Goal: Task Accomplishment & Management: Use online tool/utility

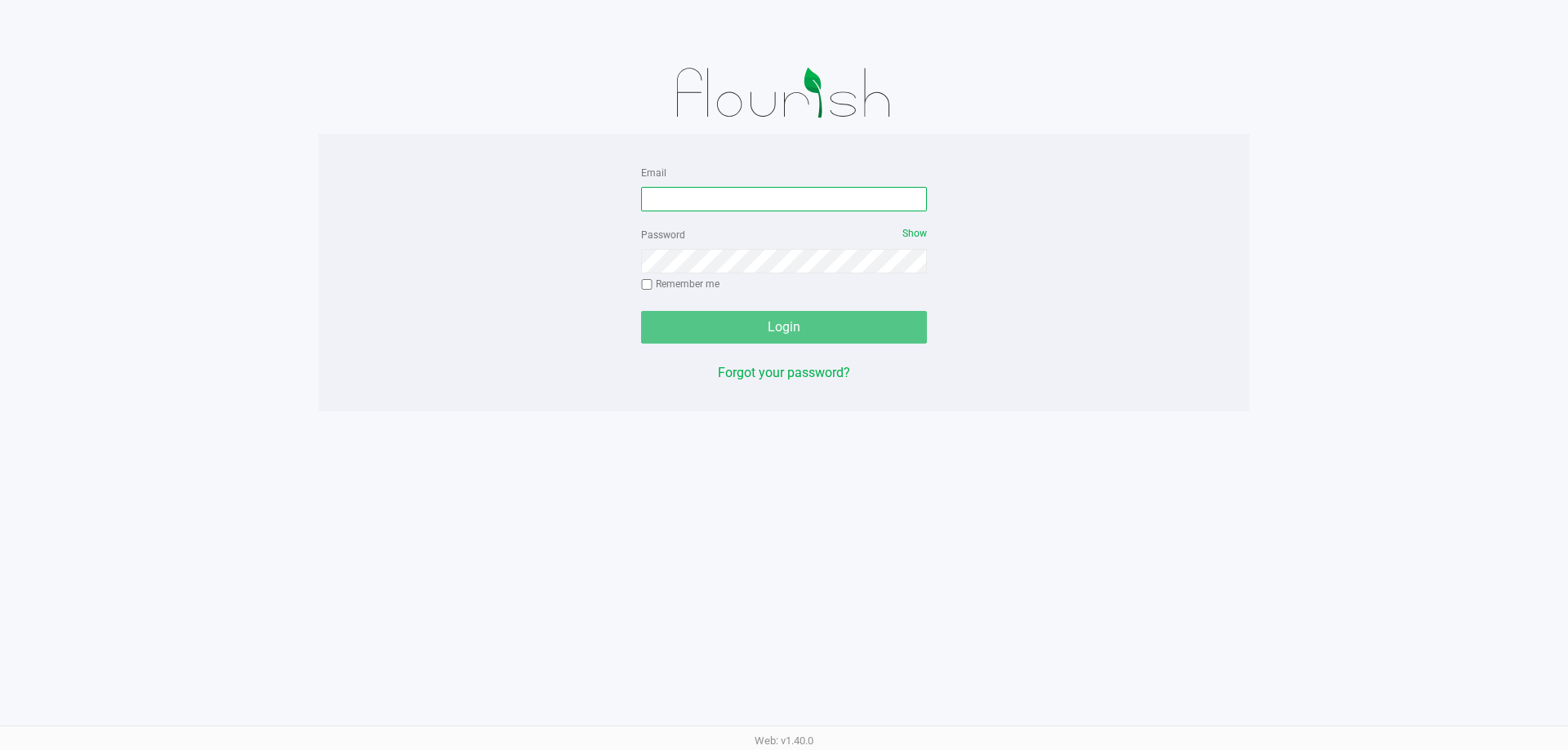
click at [714, 202] on input "Email" at bounding box center [783, 199] width 285 height 24
type input "[EMAIL_ADDRESS][DOMAIN_NAME]"
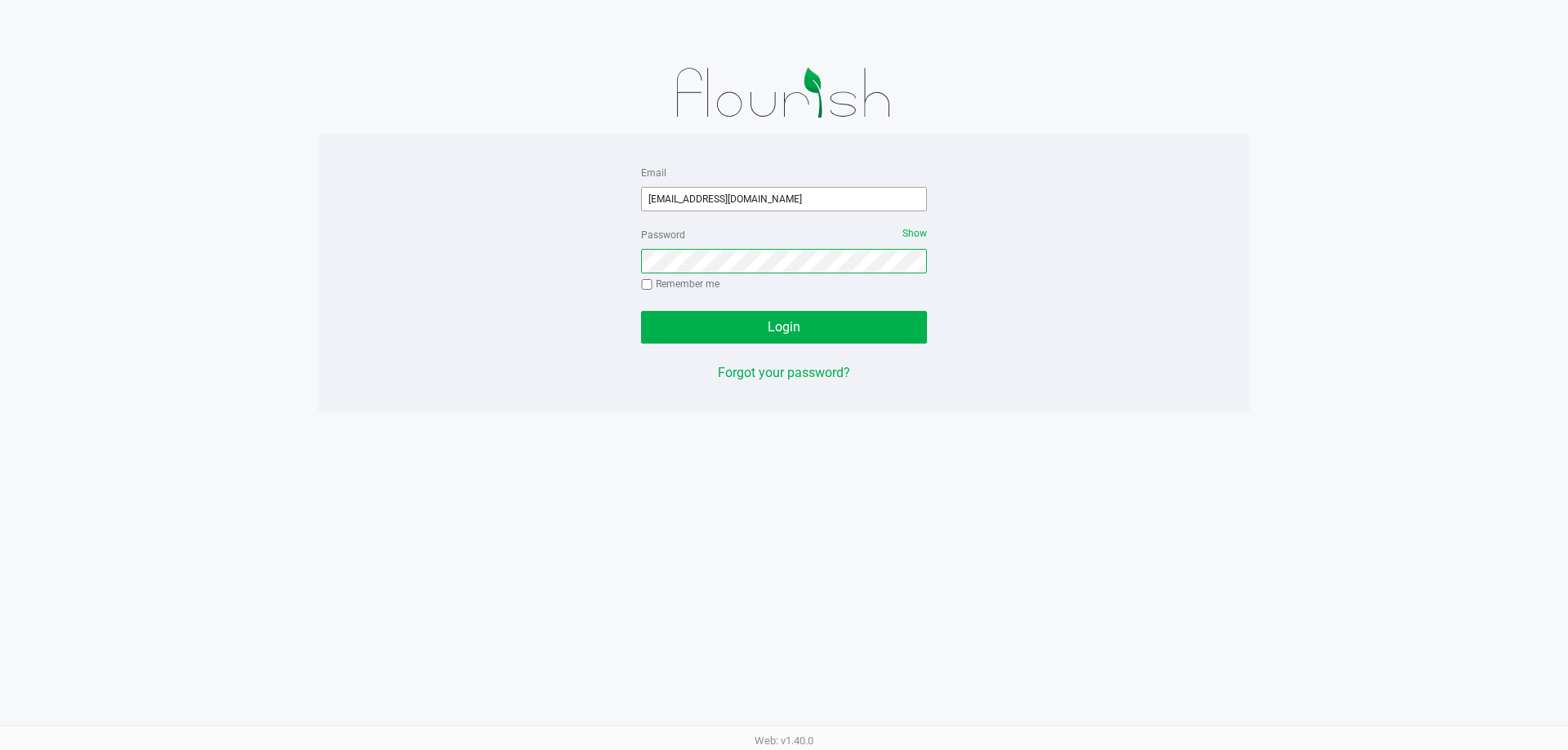
click at [641, 311] on button "Login" at bounding box center [783, 328] width 285 height 33
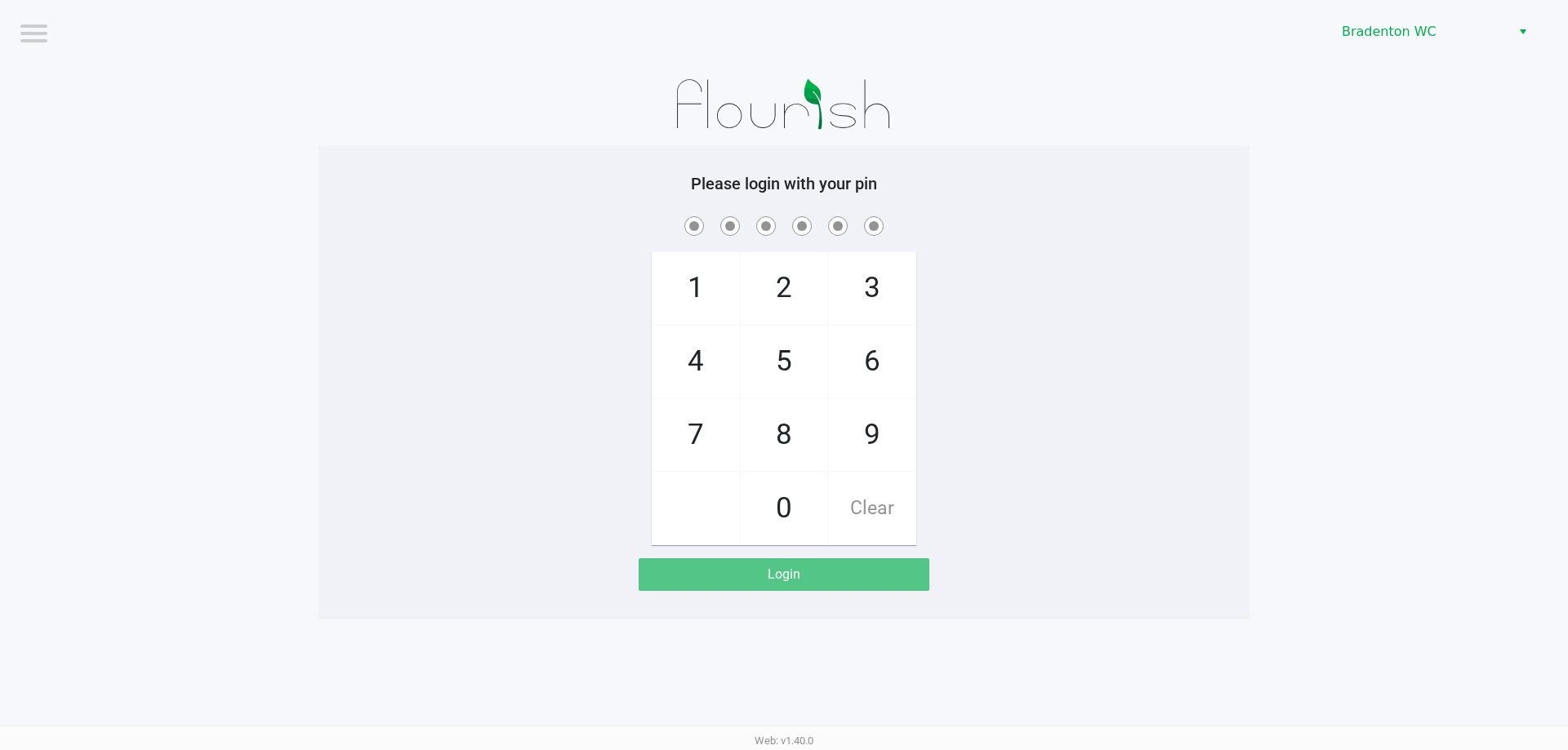
click at [1389, 52] on div "Bradenton WC" at bounding box center [1182, 32] width 772 height 64
click at [1395, 45] on div "Bradenton WC" at bounding box center [1182, 32] width 772 height 64
click at [1402, 33] on span "Bradenton WC" at bounding box center [1421, 32] width 160 height 20
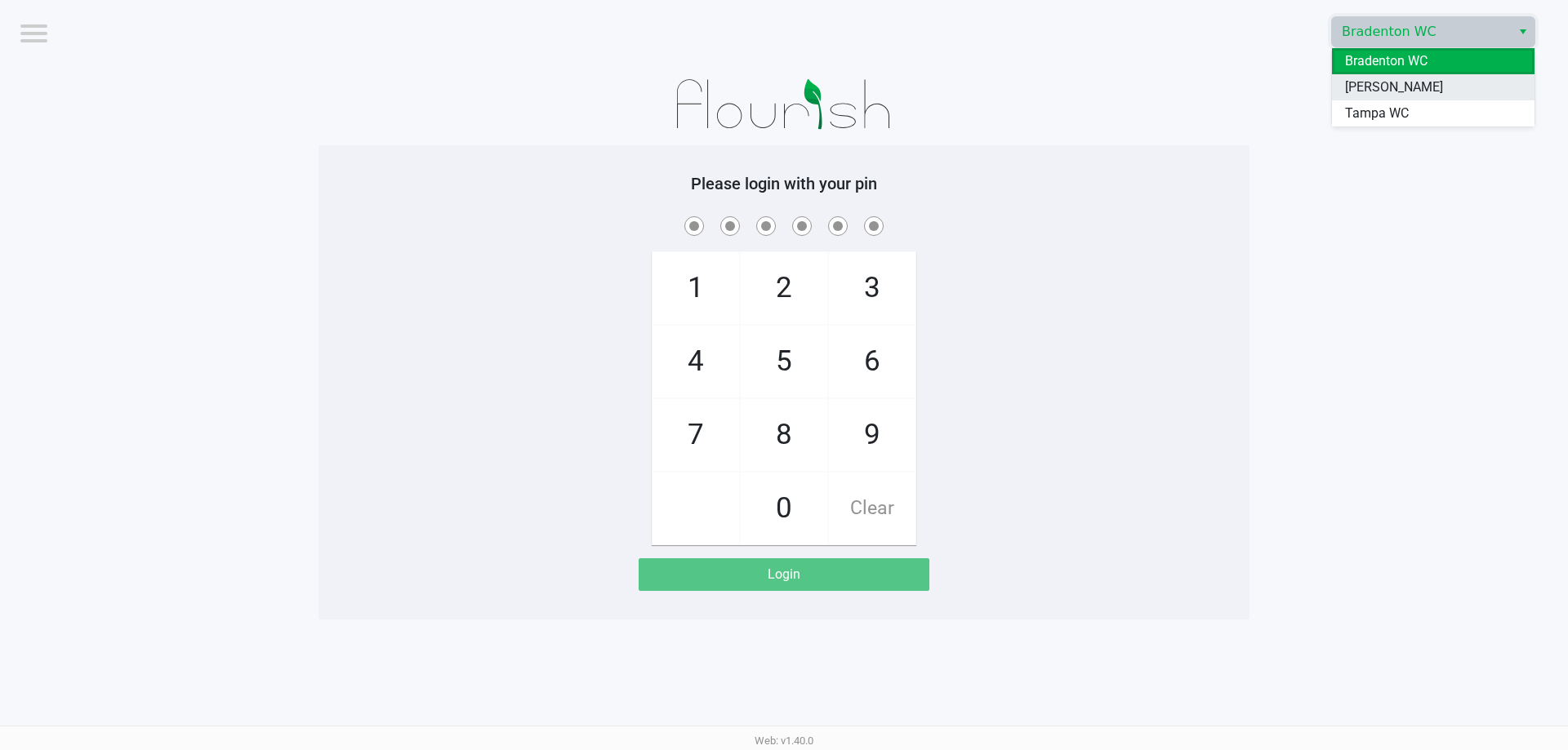
click at [1358, 82] on span "[PERSON_NAME]" at bounding box center [1394, 87] width 98 height 20
drag, startPoint x: 1000, startPoint y: 13, endPoint x: 1007, endPoint y: 0, distance: 14.8
click at [1002, 5] on div "[PERSON_NAME]" at bounding box center [1182, 32] width 772 height 64
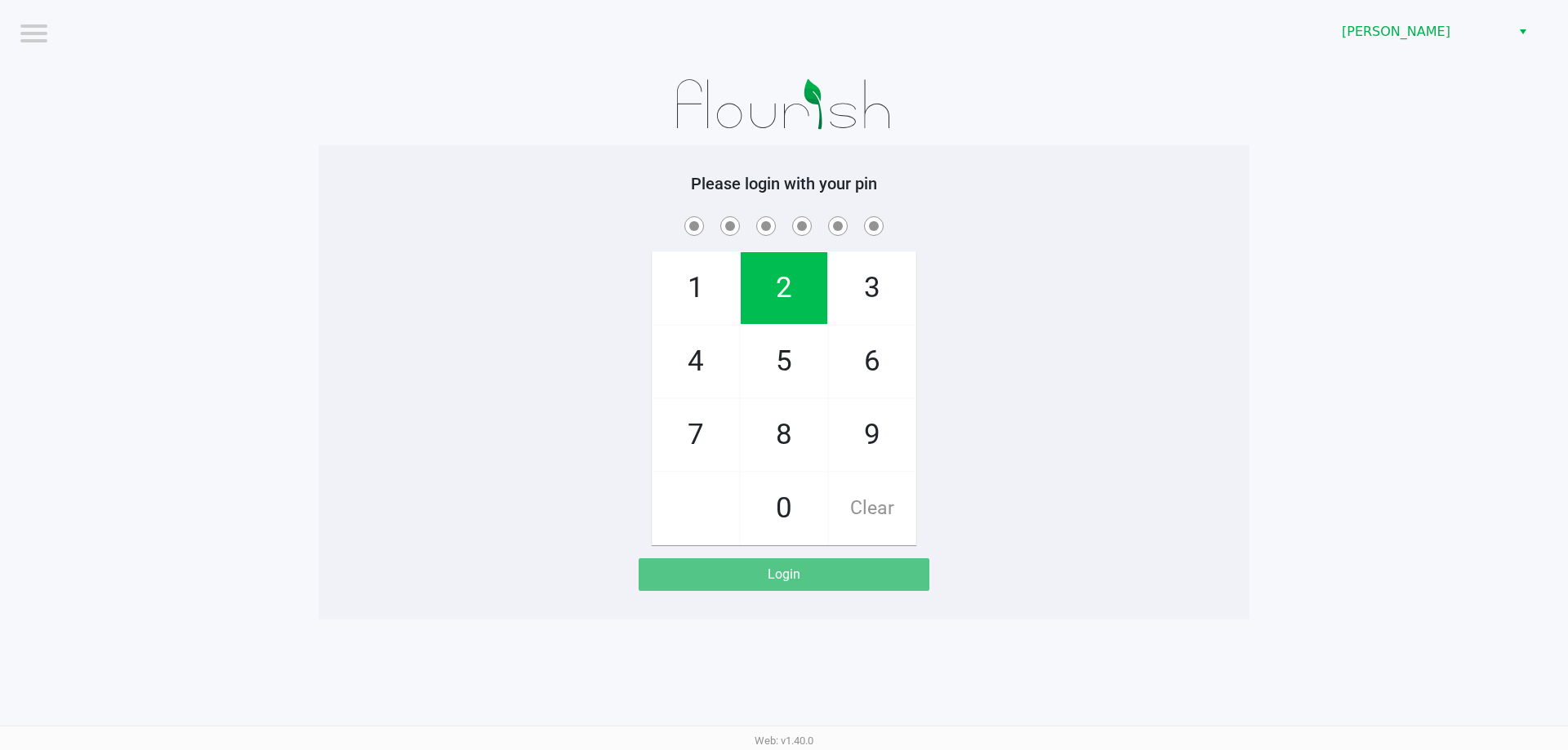
checkbox input "true"
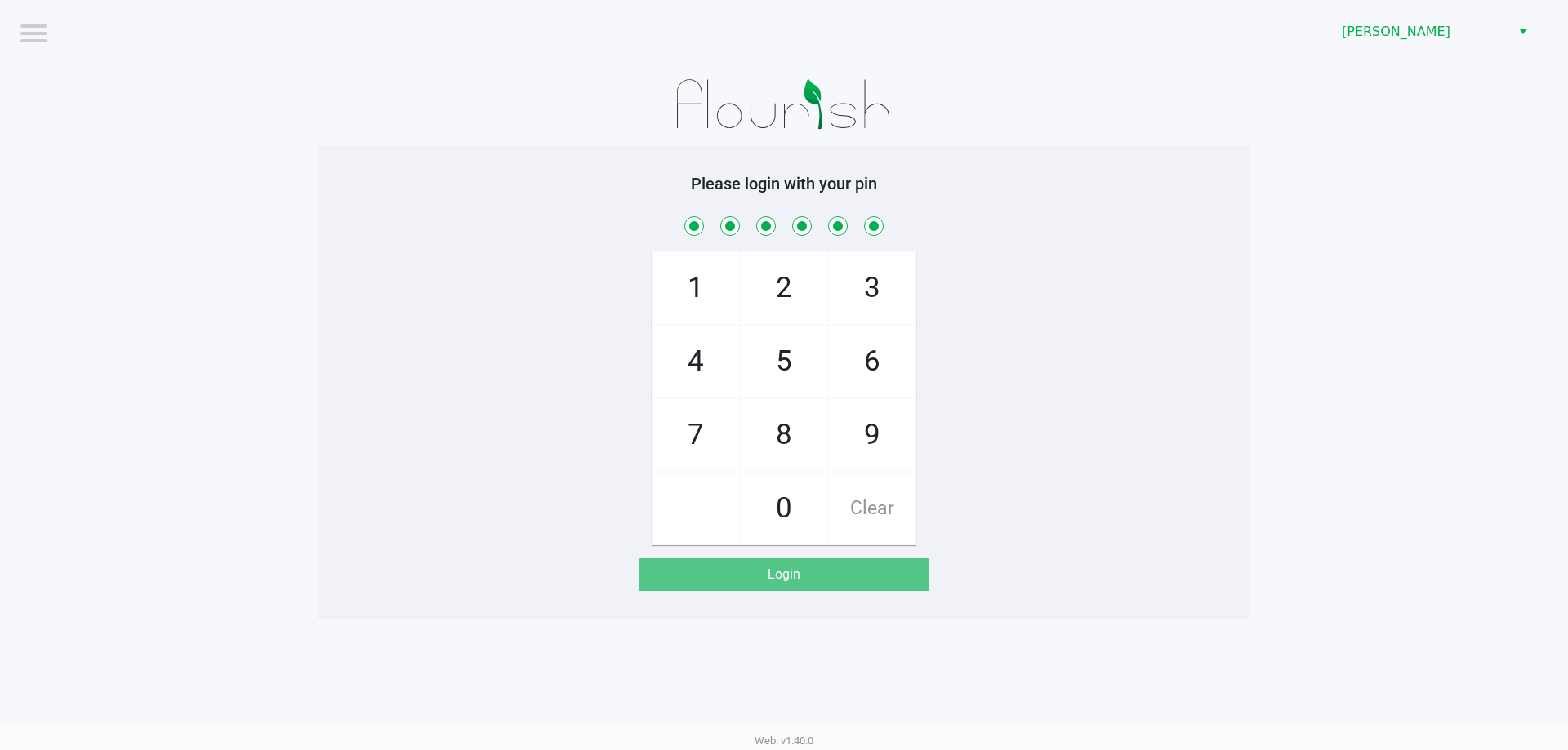
checkbox input "true"
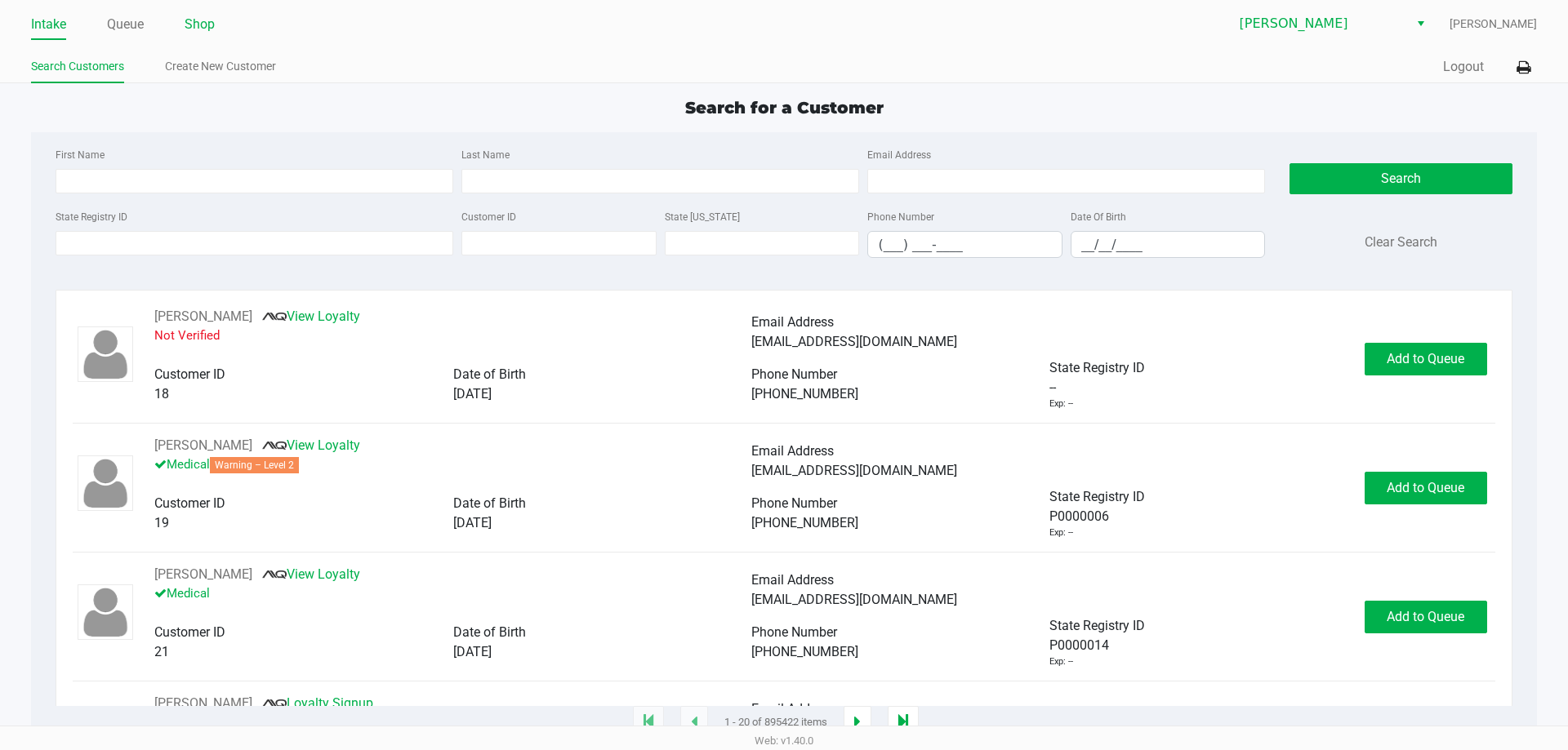
click at [203, 23] on link "Shop" at bounding box center [199, 24] width 30 height 23
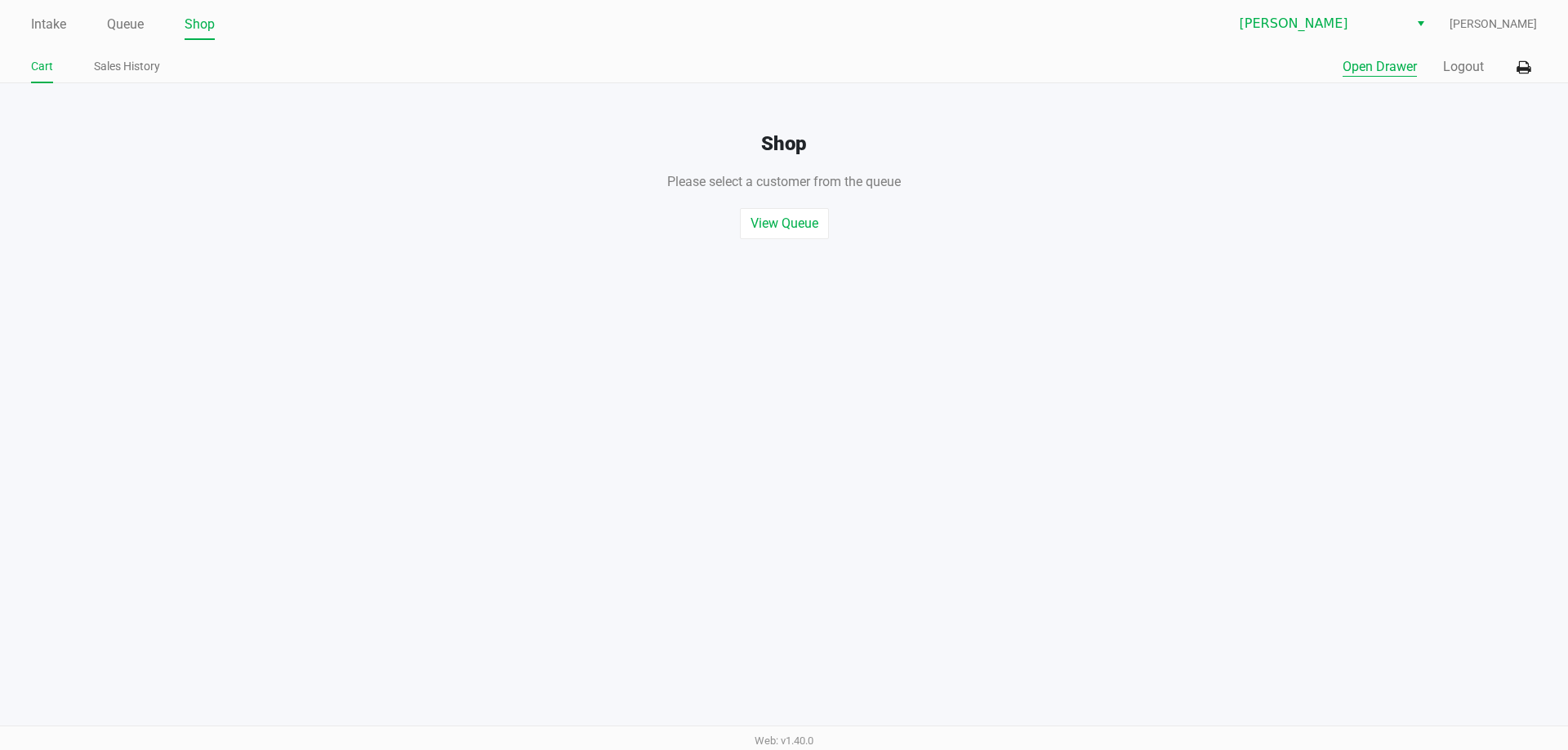
click at [1411, 65] on button "Open Drawer" at bounding box center [1379, 66] width 74 height 20
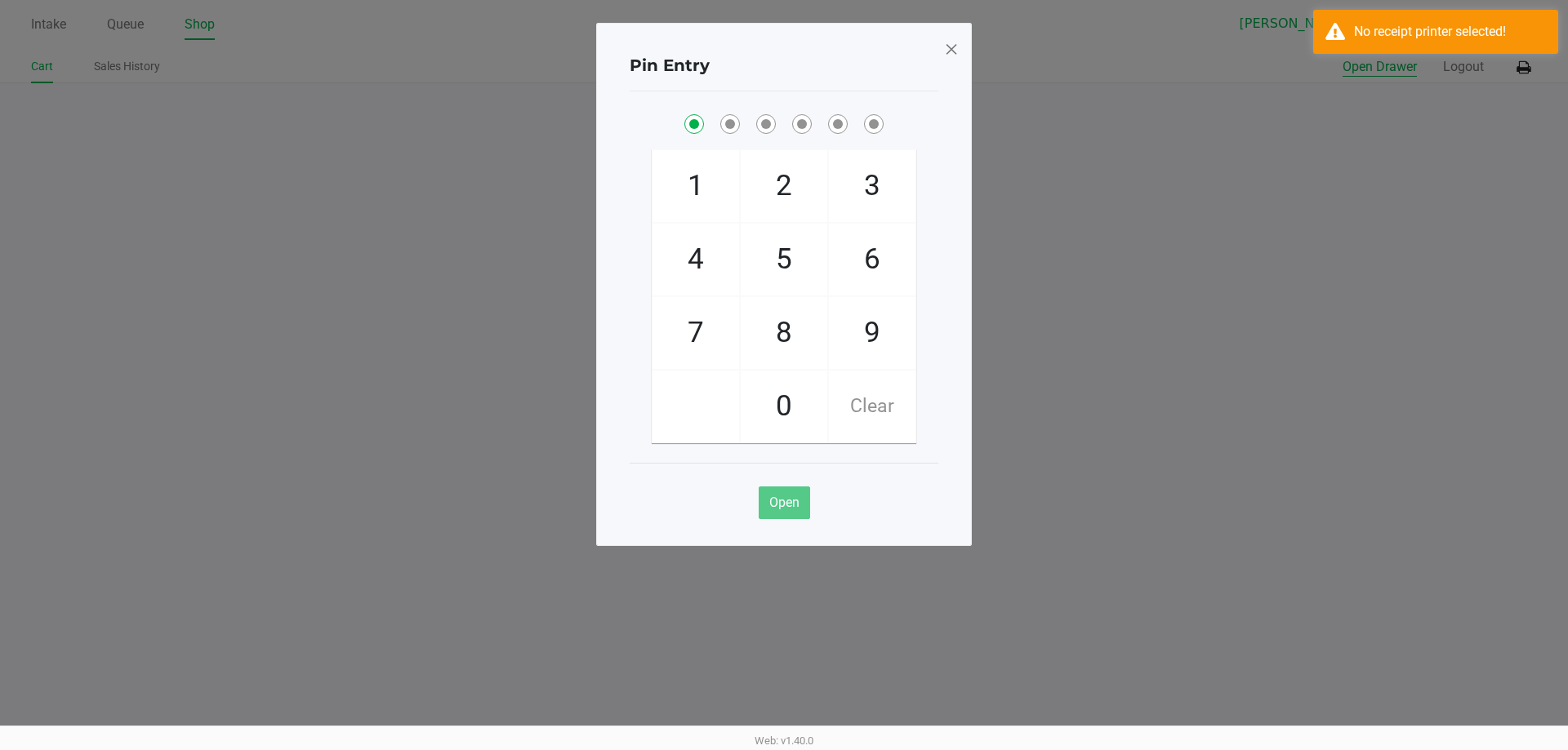
checkbox input "true"
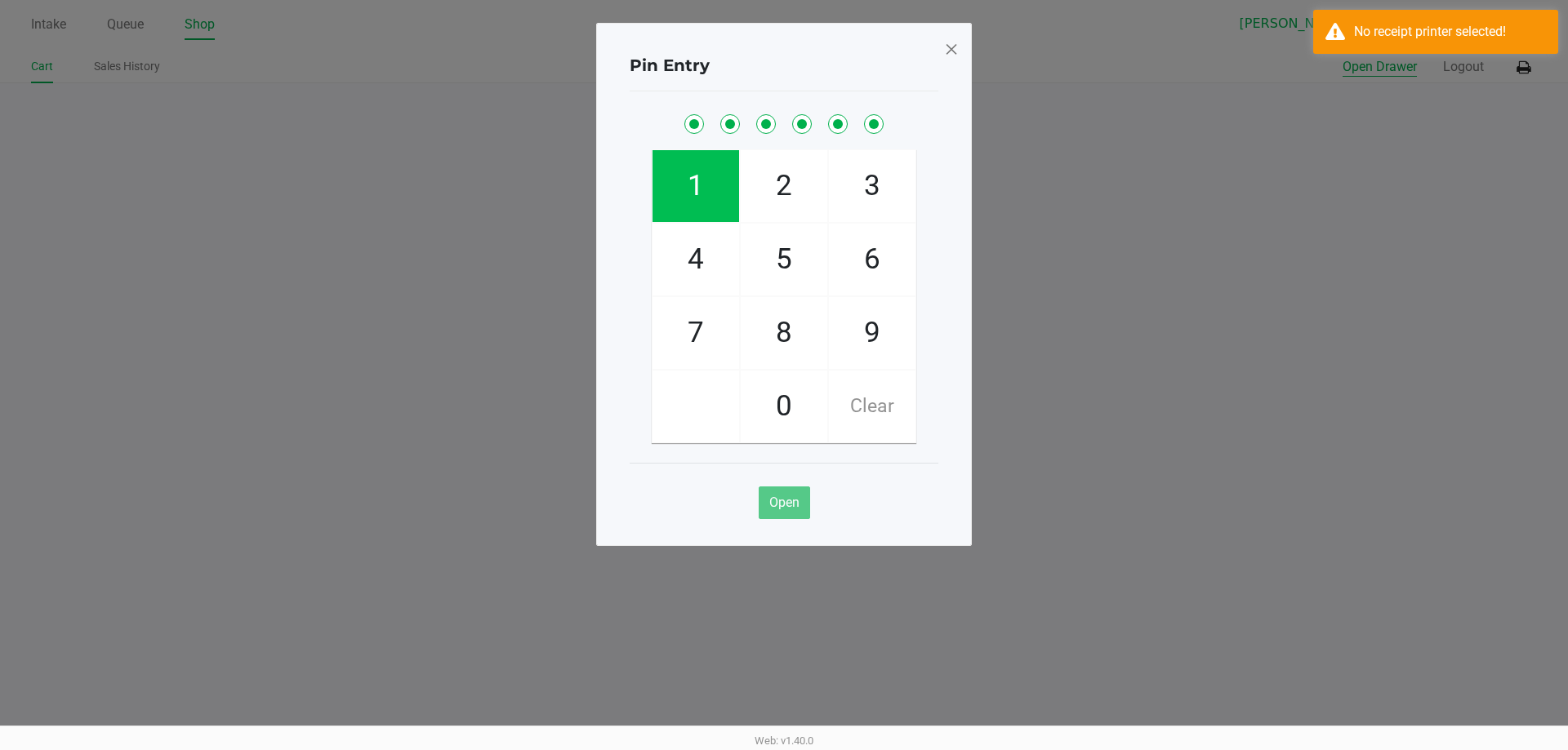
checkbox input "true"
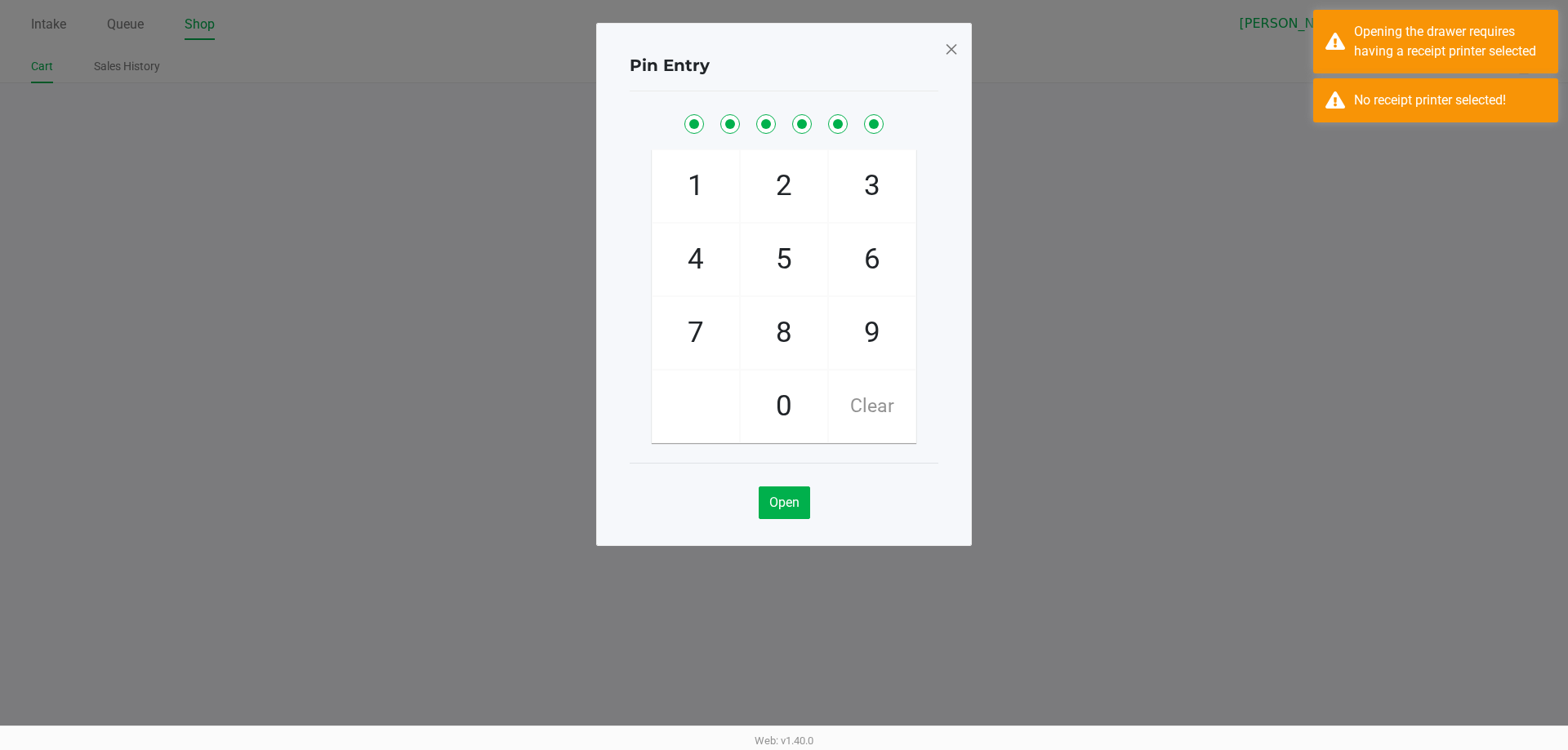
click at [946, 53] on span at bounding box center [950, 49] width 15 height 26
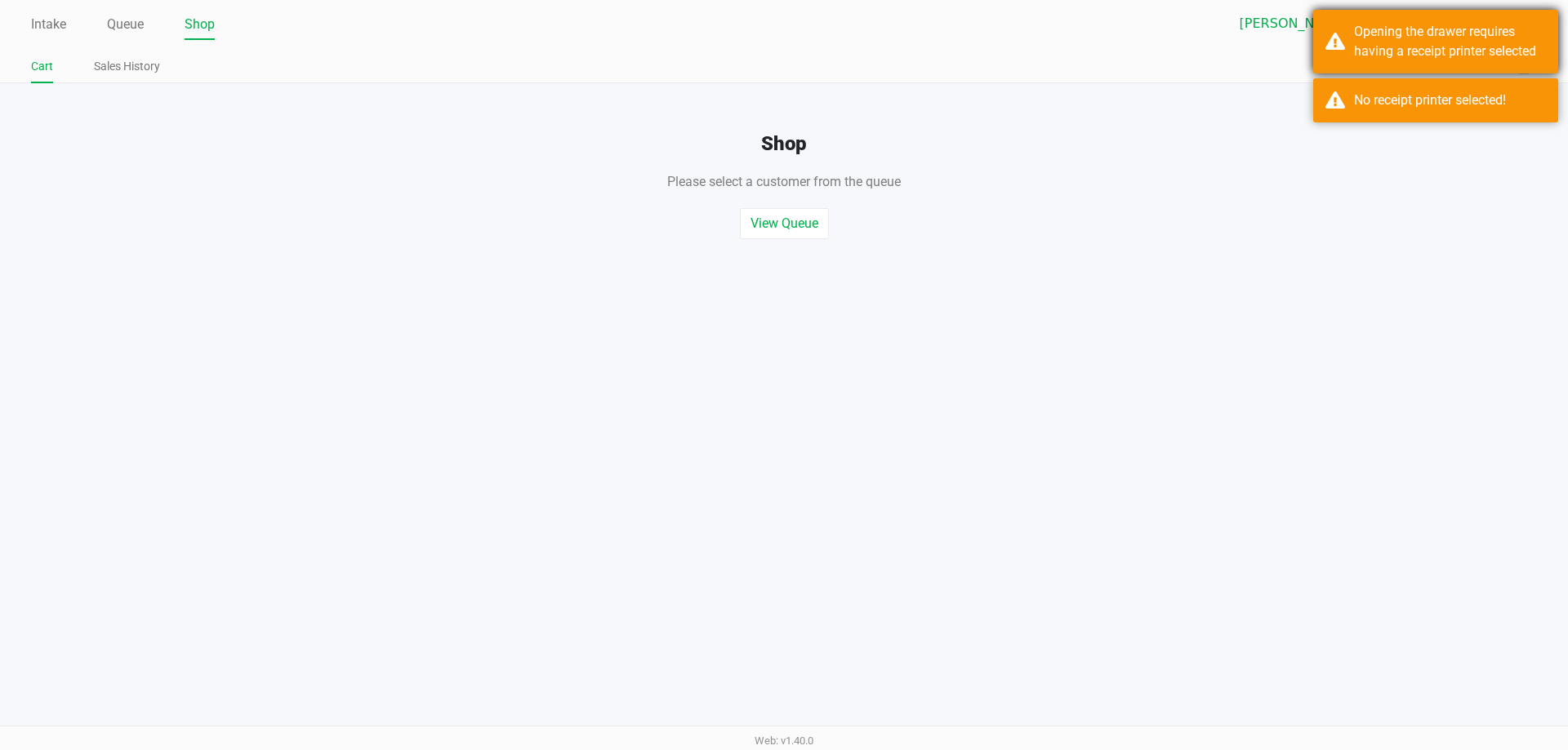
click at [1389, 60] on div "Opening the drawer requires having a receipt printer selected" at bounding box center [1450, 41] width 191 height 39
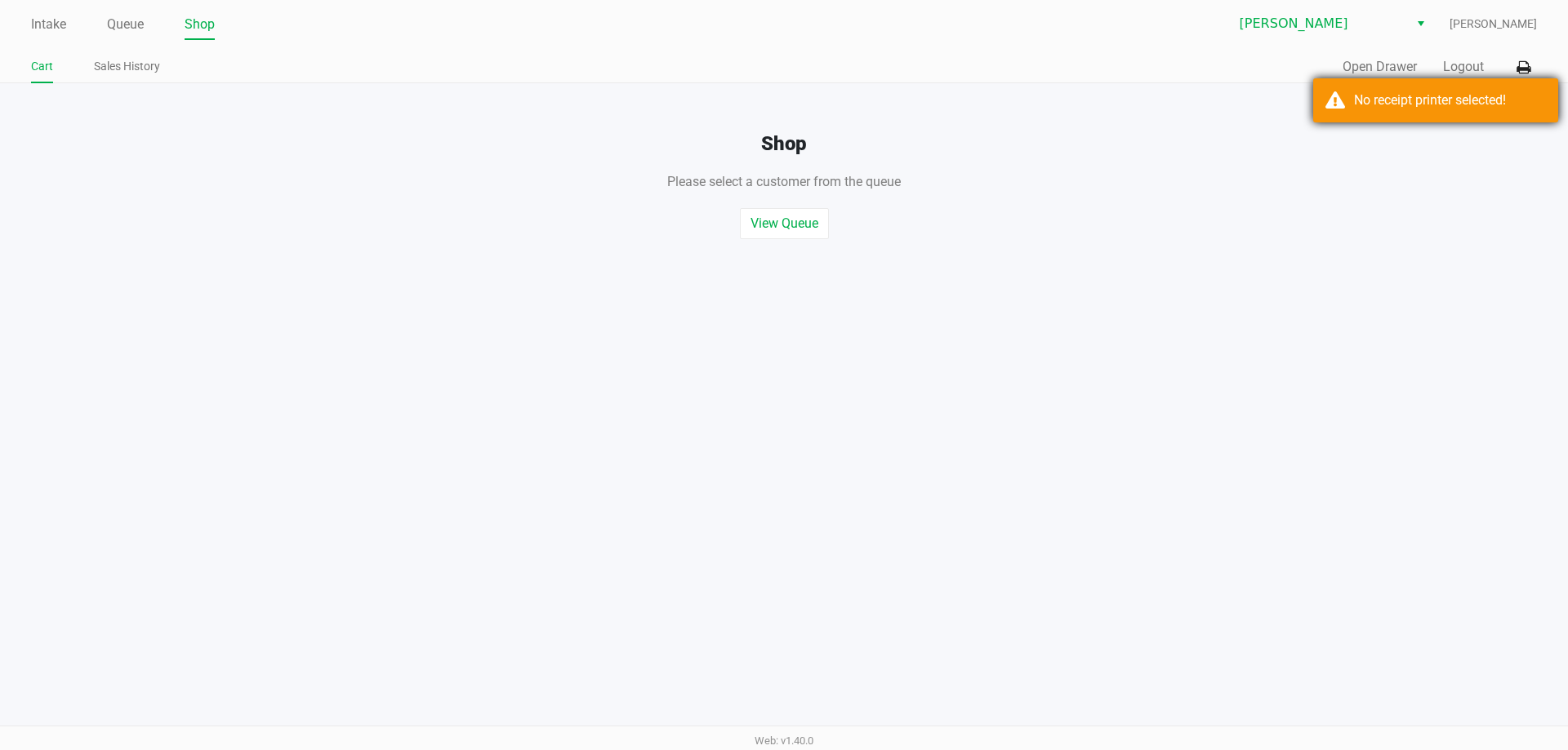
drag, startPoint x: 1389, startPoint y: 102, endPoint x: 1490, endPoint y: 77, distance: 104.0
click at [1392, 102] on div "No receipt printer selected!" at bounding box center [1450, 100] width 191 height 20
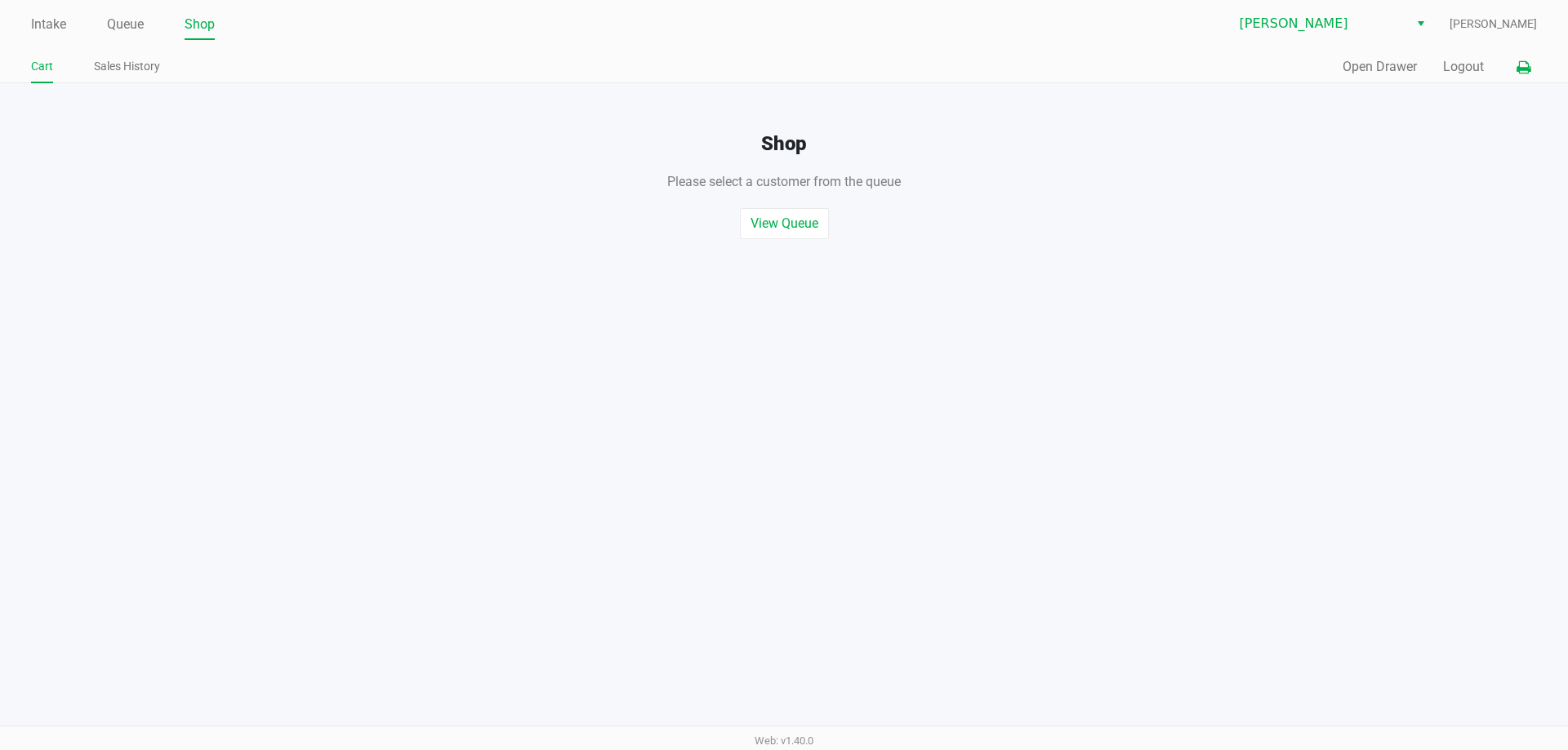
click at [1512, 69] on button at bounding box center [1523, 67] width 27 height 30
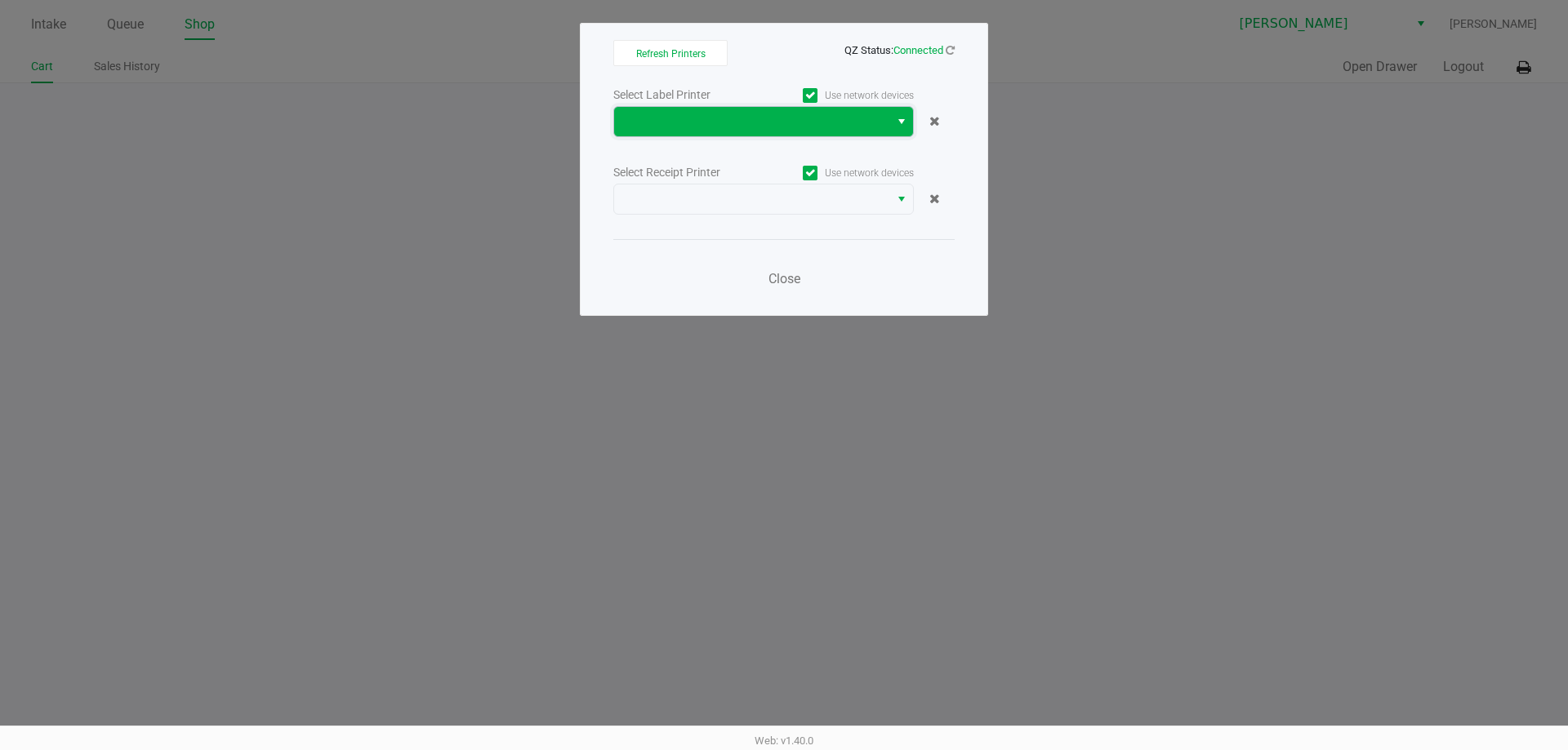
click at [680, 130] on span at bounding box center [751, 122] width 255 height 20
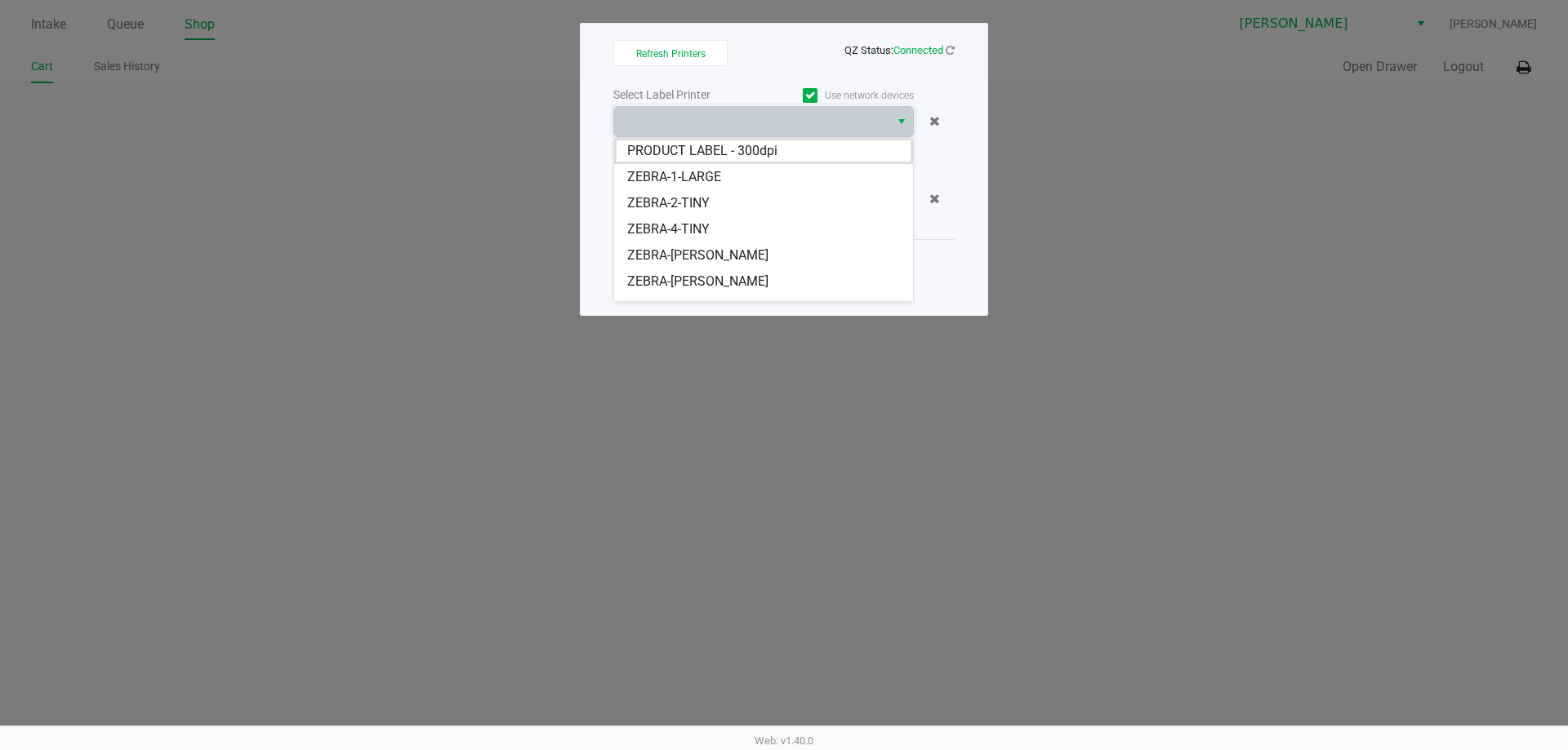
click at [755, 54] on span "QZ Status: Connected" at bounding box center [784, 49] width 342 height 20
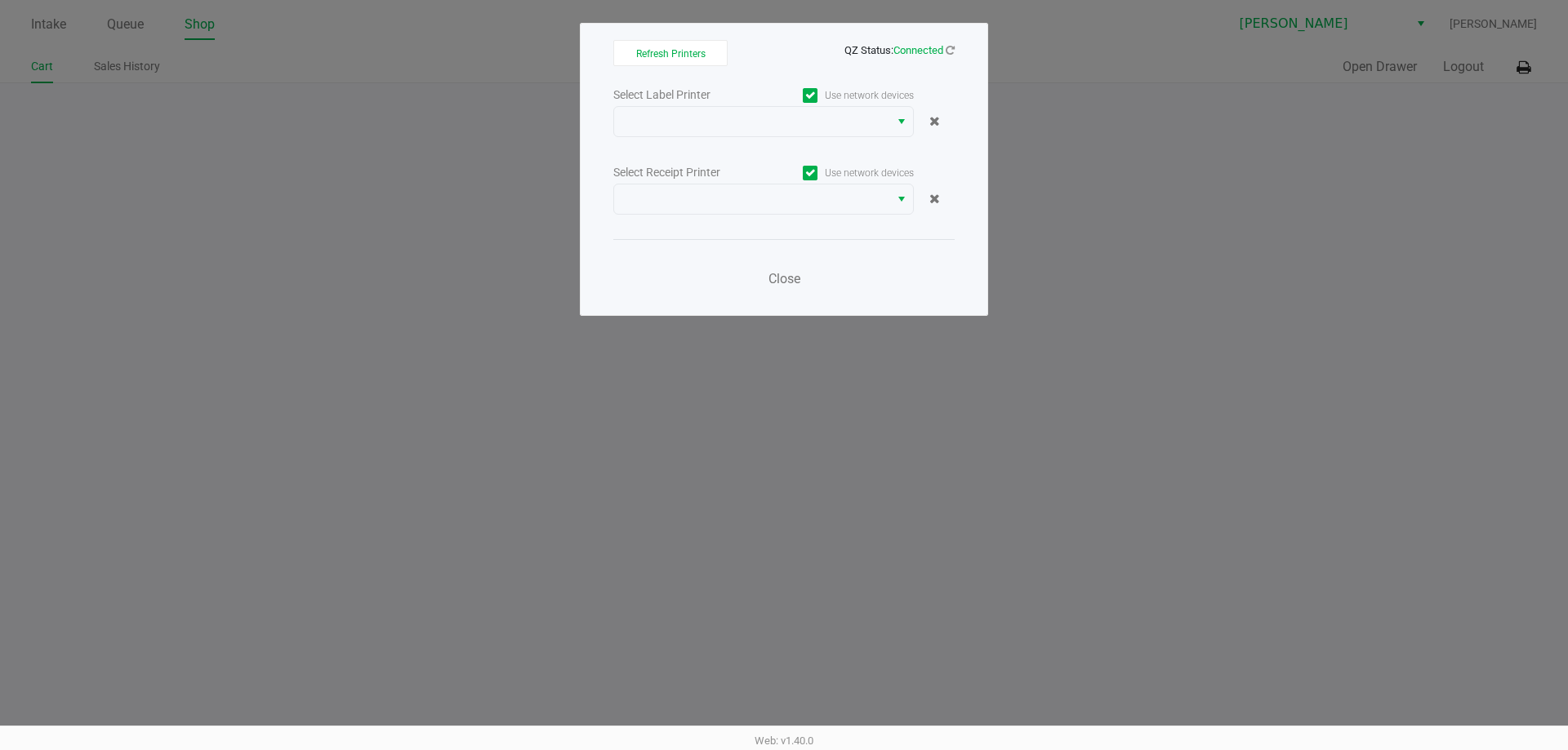
click at [748, 215] on div "Select Label Printer Use network devices Select Receipt Printer Use network dev…" at bounding box center [784, 191] width 342 height 215
click at [750, 196] on span at bounding box center [751, 199] width 255 height 20
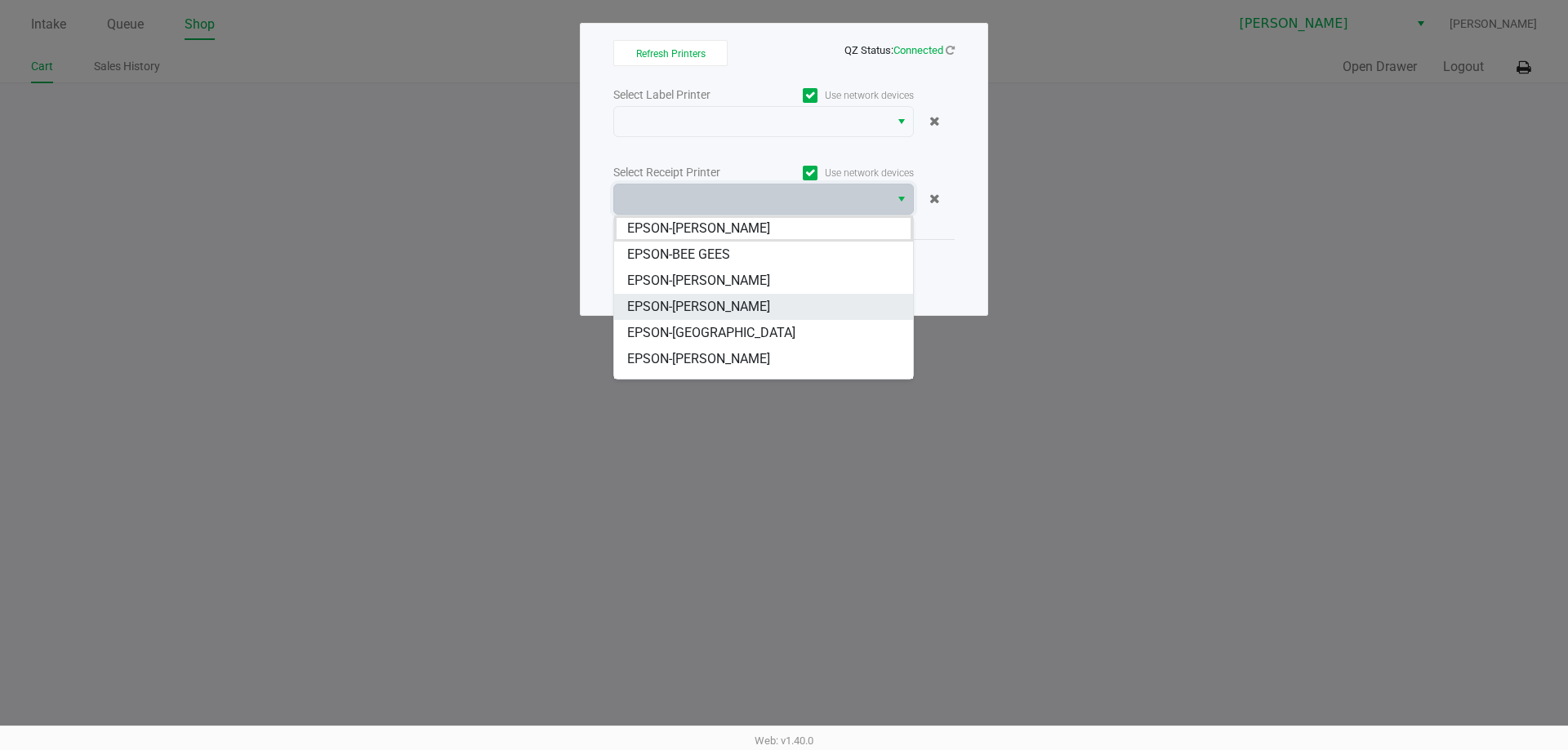
scroll to position [72, 0]
click at [765, 337] on span "EPSON-[PERSON_NAME]" at bounding box center [699, 339] width 143 height 20
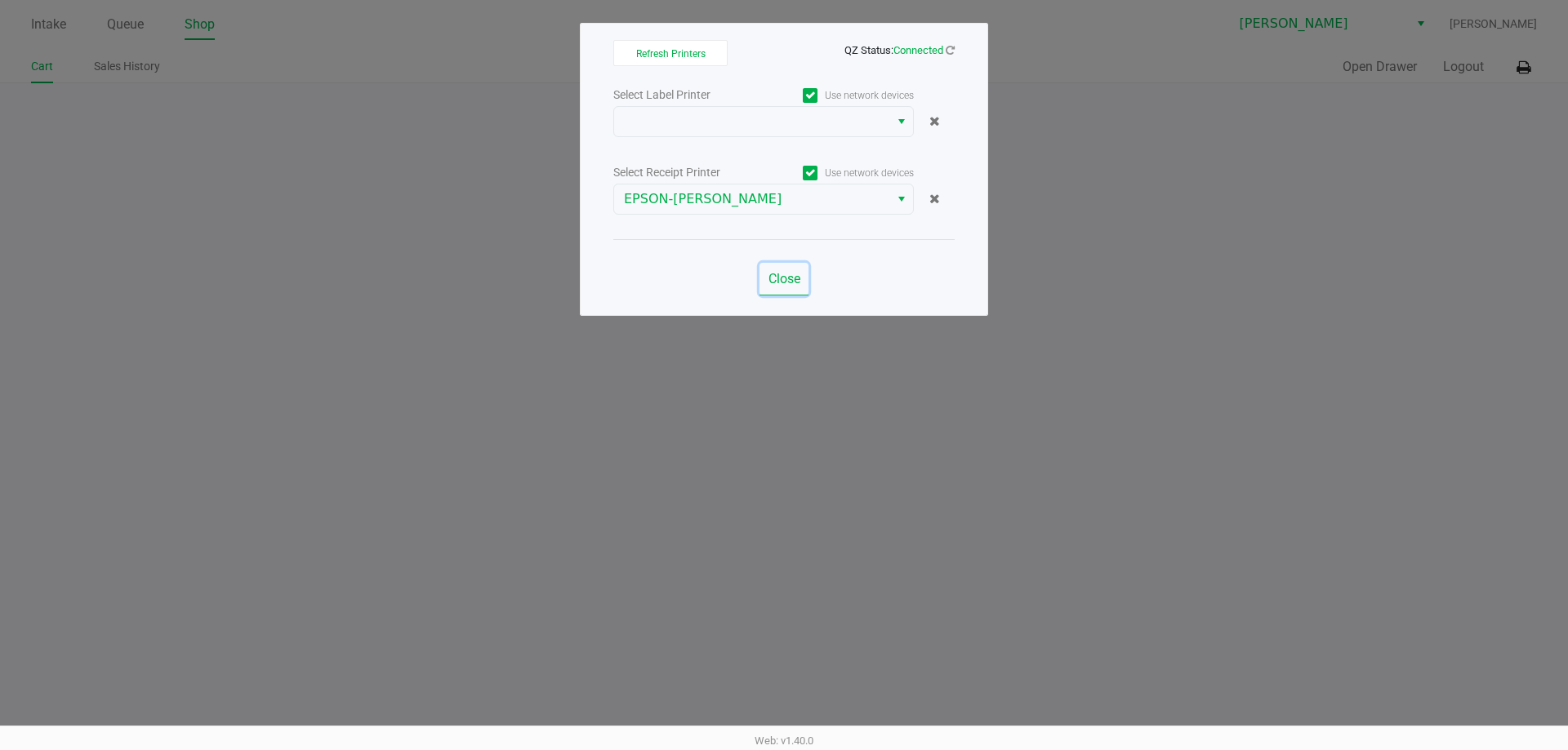
click at [773, 272] on span "Close" at bounding box center [784, 278] width 32 height 16
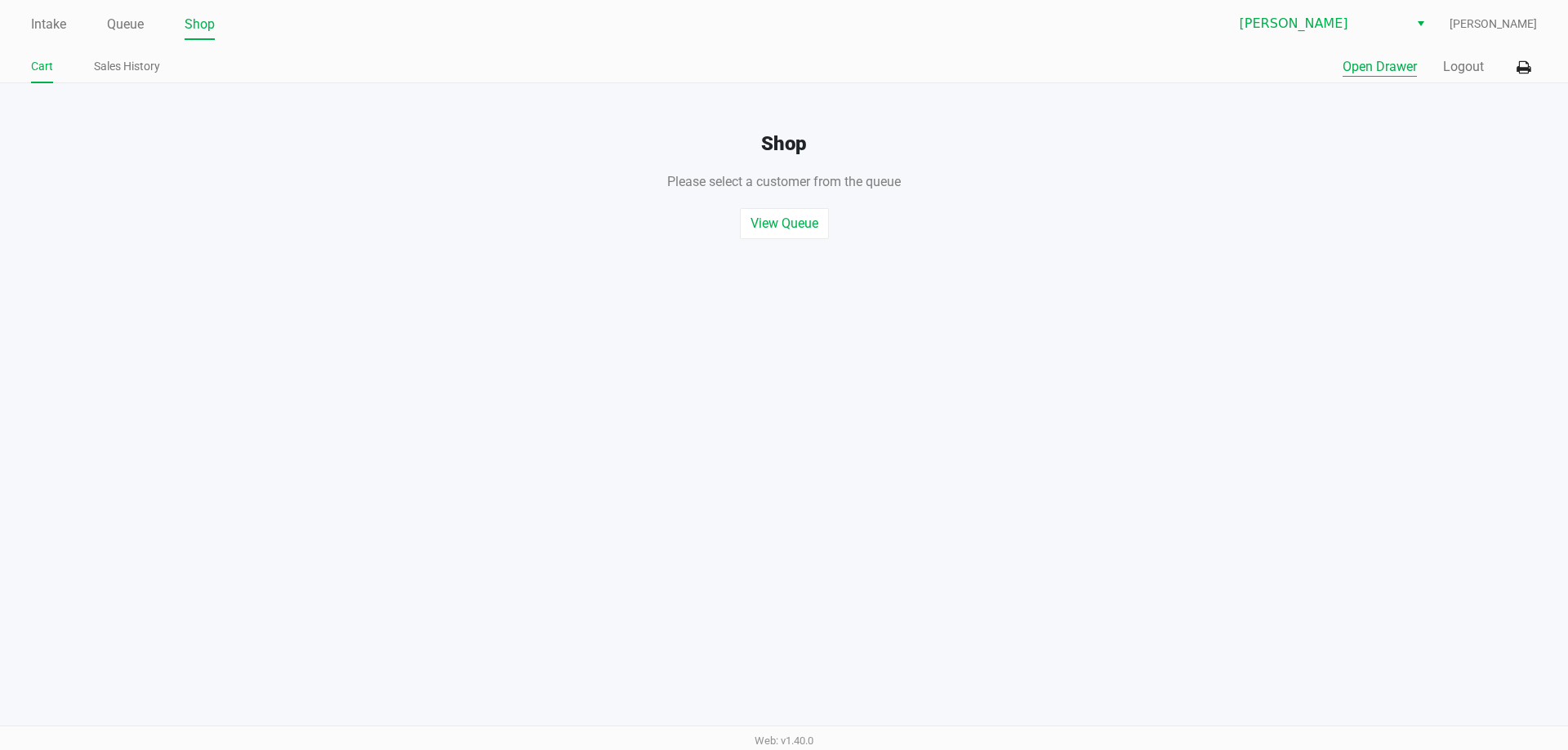
drag, startPoint x: 1374, startPoint y: 55, endPoint x: 1373, endPoint y: 69, distance: 14.0
click at [1374, 62] on div "Quick Sale Open Drawer Logout" at bounding box center [1160, 67] width 753 height 30
click at [1358, 84] on div "Shop Please select a customer from the queue , or start a quick sale View Queue…" at bounding box center [784, 161] width 1592 height 156
click at [1367, 78] on div "Quick Sale Open Drawer Logout" at bounding box center [1160, 67] width 753 height 30
click at [1368, 72] on button "Open Drawer" at bounding box center [1379, 66] width 74 height 20
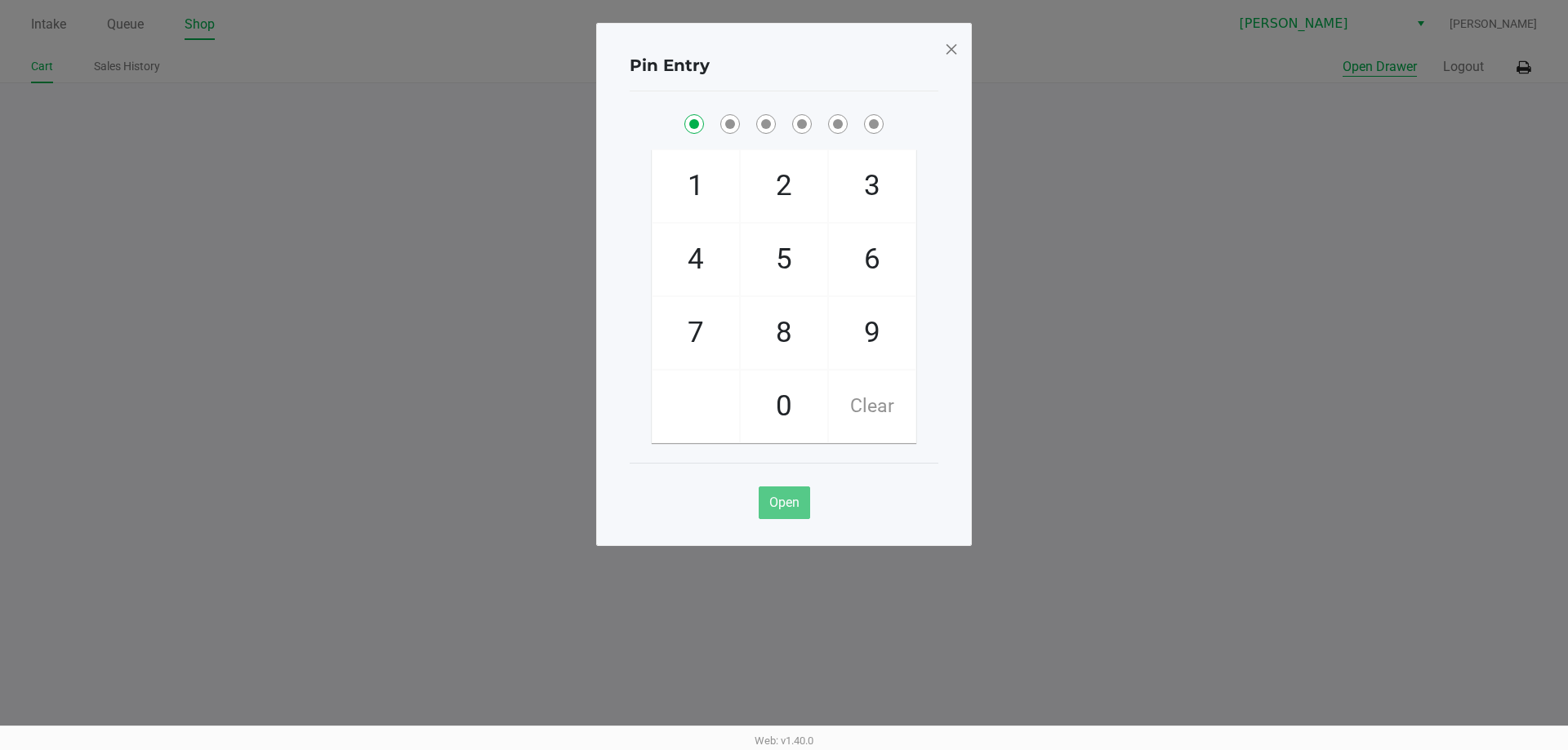
checkbox input "true"
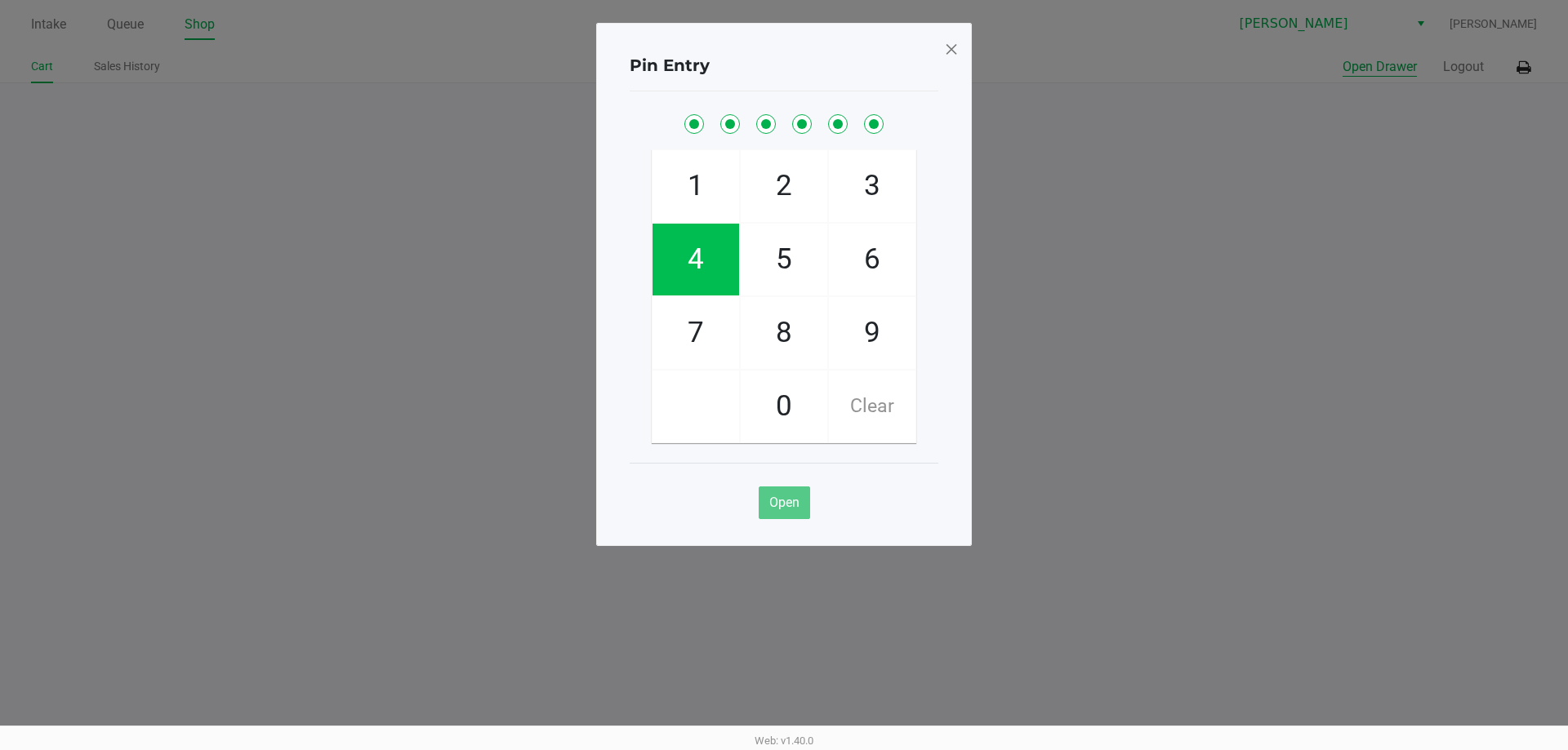
checkbox input "true"
